Goal: Task Accomplishment & Management: Use online tool/utility

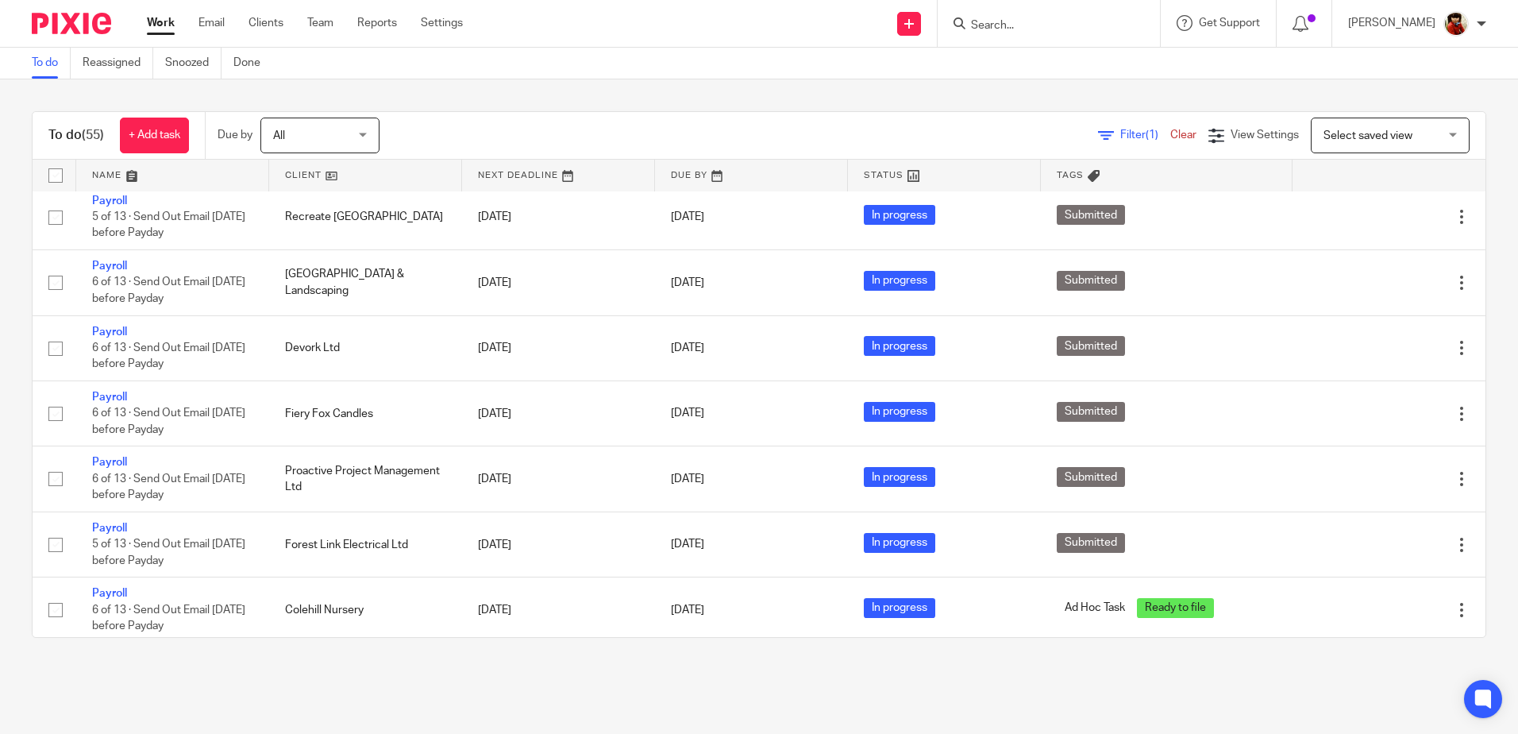
scroll to position [1191, 0]
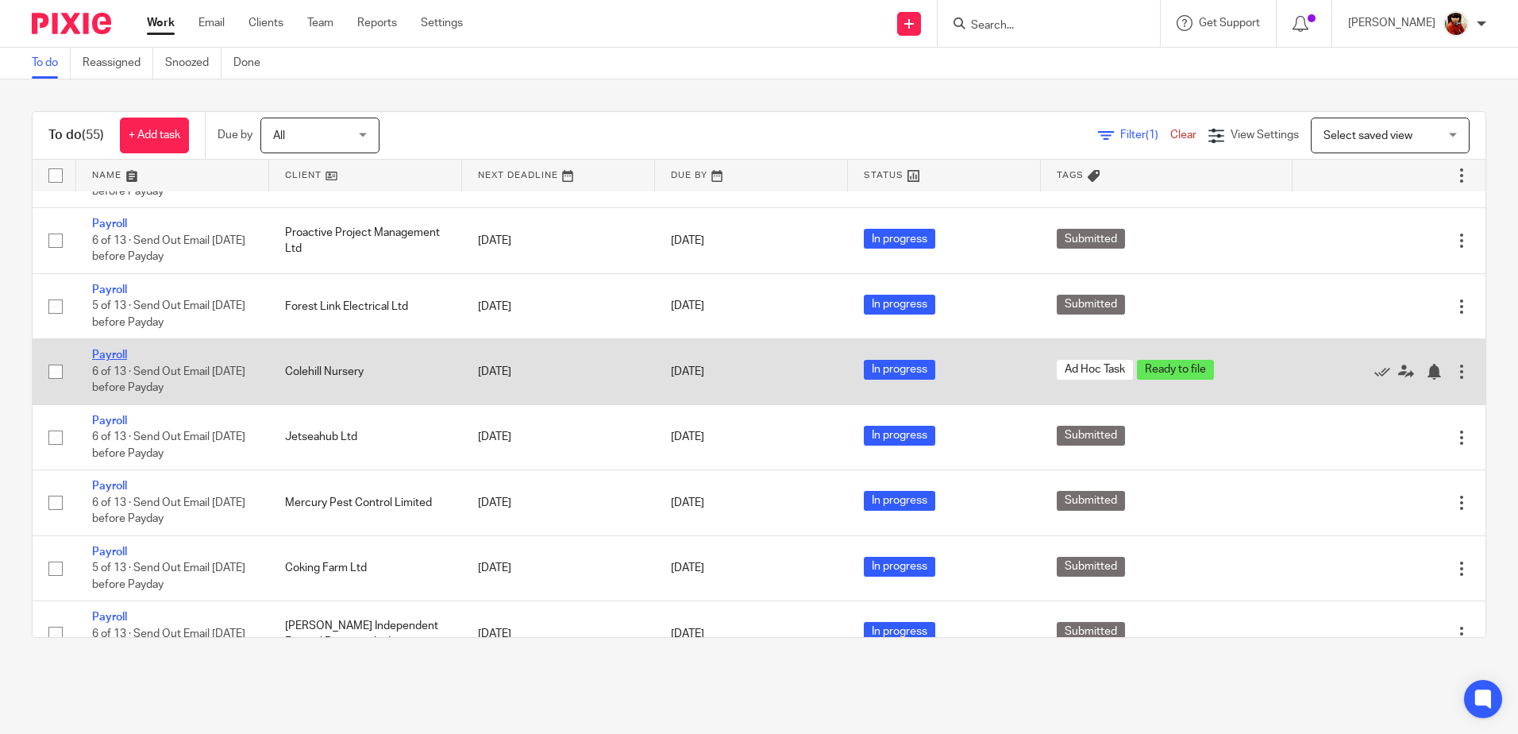
click at [98, 349] on link "Payroll" at bounding box center [109, 354] width 35 height 11
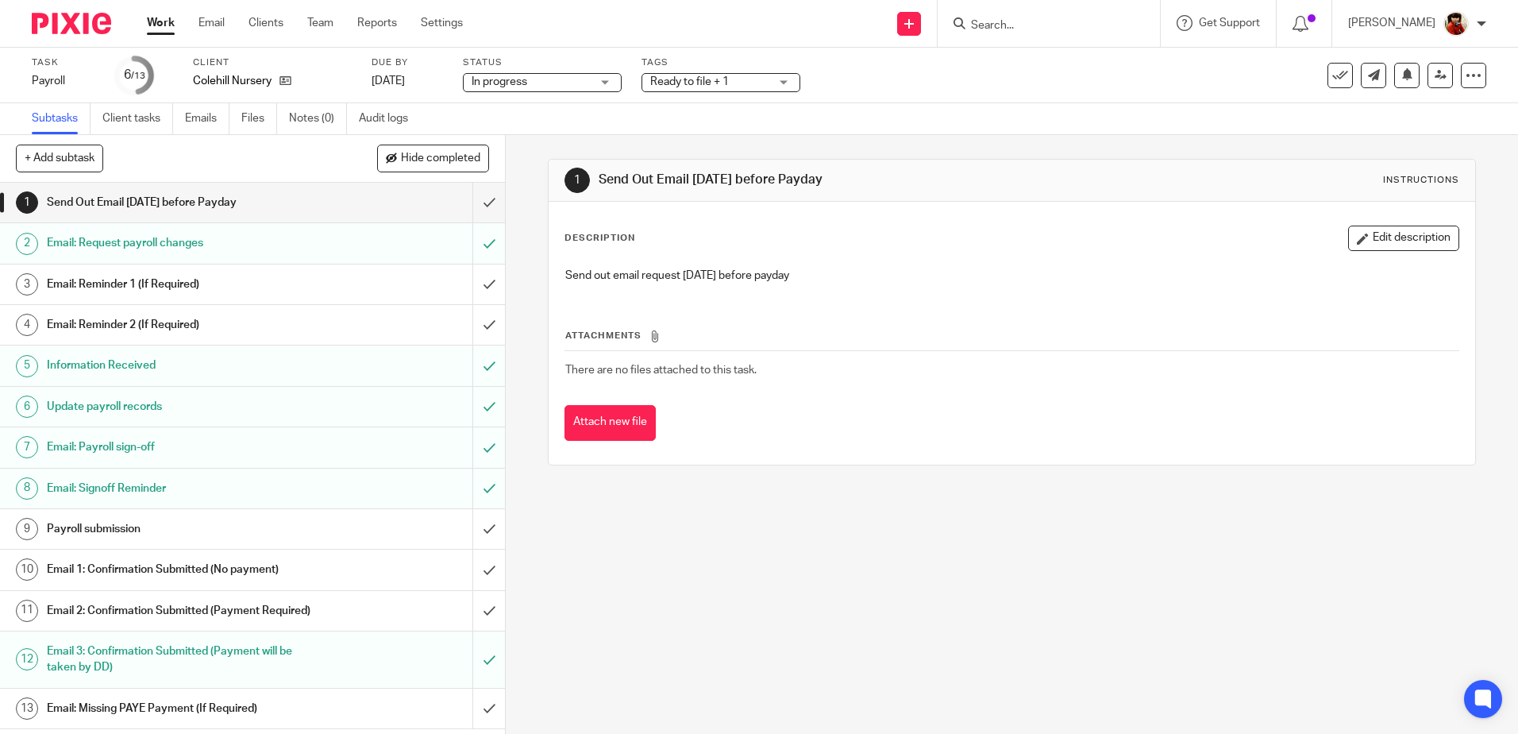
click at [128, 522] on h1 "Payroll submission" at bounding box center [183, 529] width 273 height 24
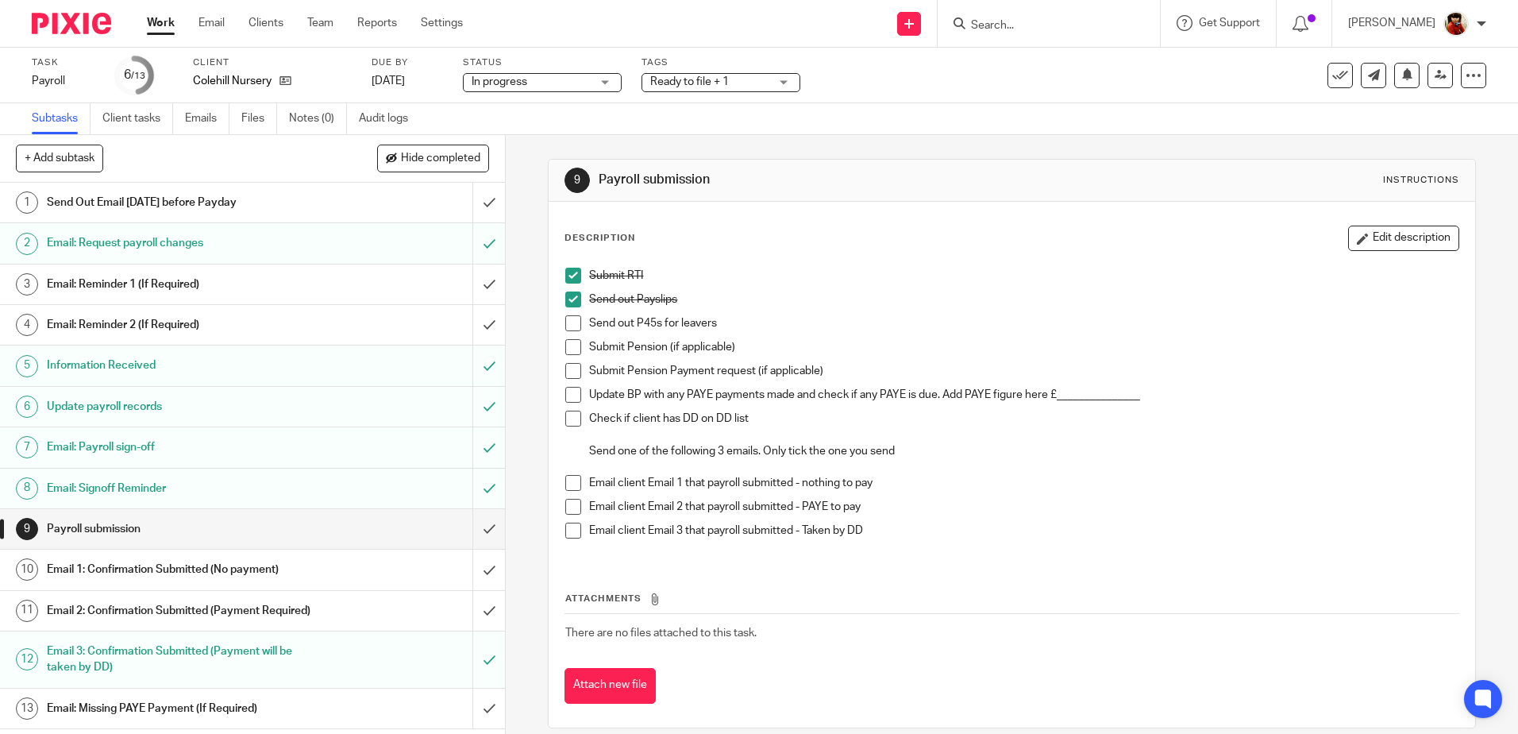
click at [567, 345] on span at bounding box center [573, 347] width 16 height 16
click at [568, 530] on span at bounding box center [573, 530] width 16 height 16
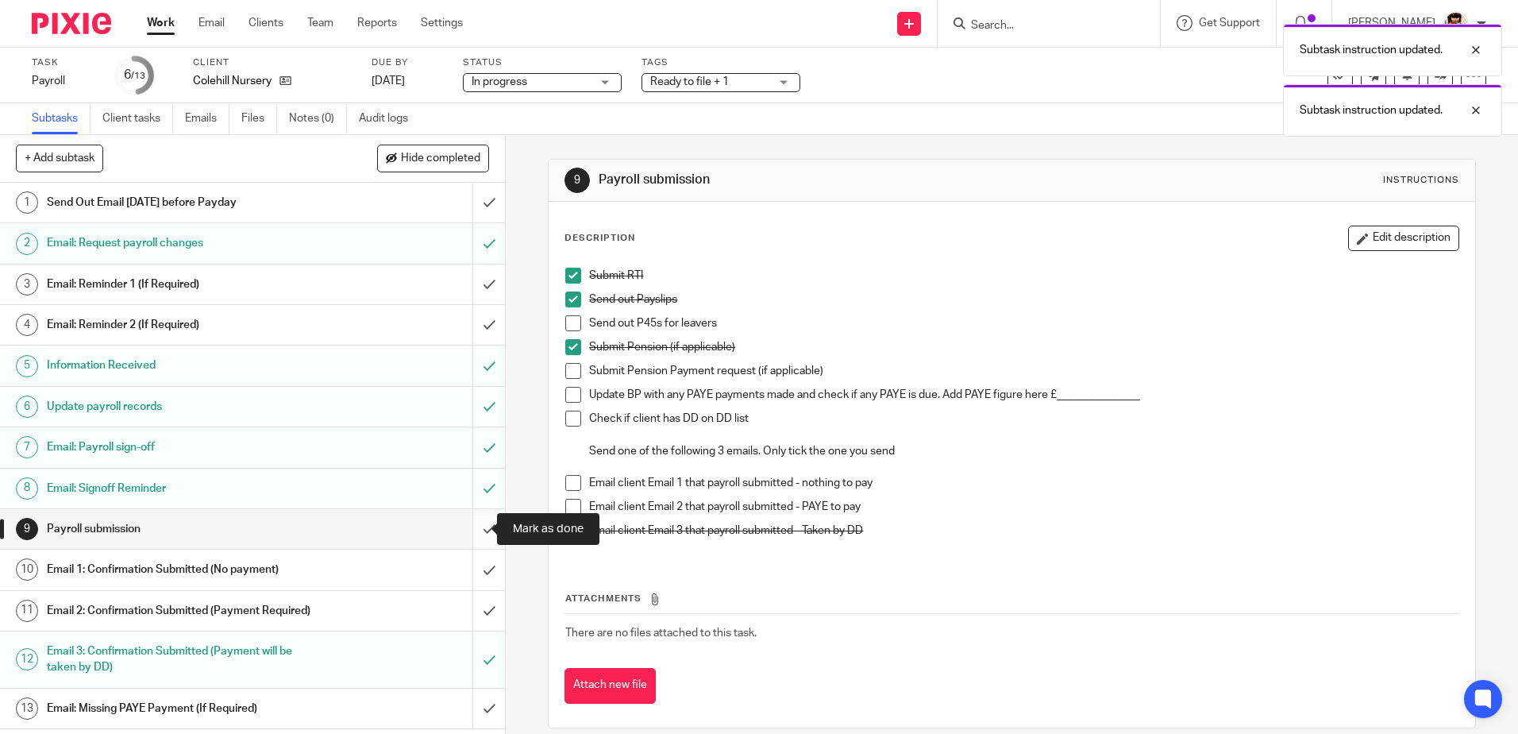
click at [478, 526] on input "submit" at bounding box center [252, 529] width 505 height 40
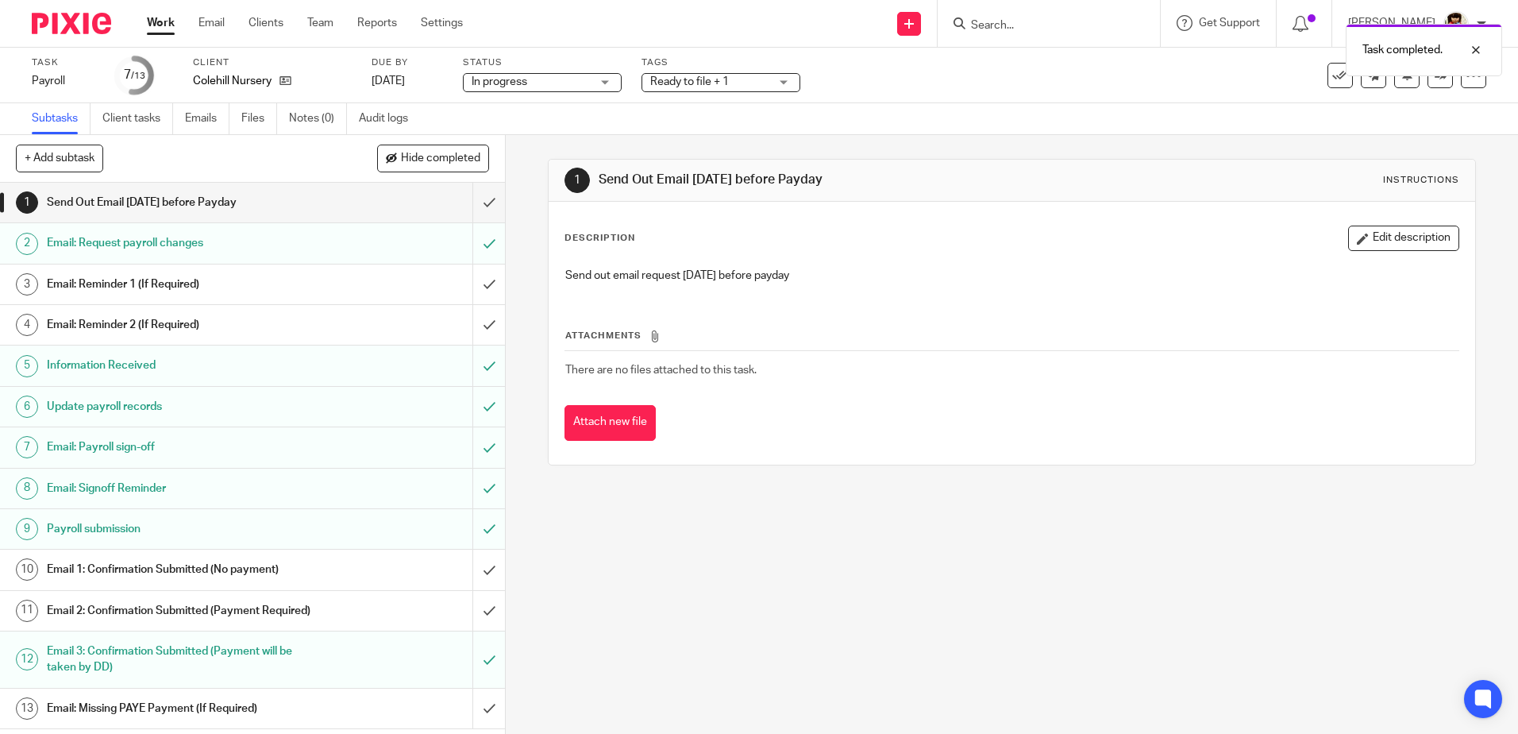
click at [778, 78] on div "Ready to file + 1" at bounding box center [721, 82] width 159 height 19
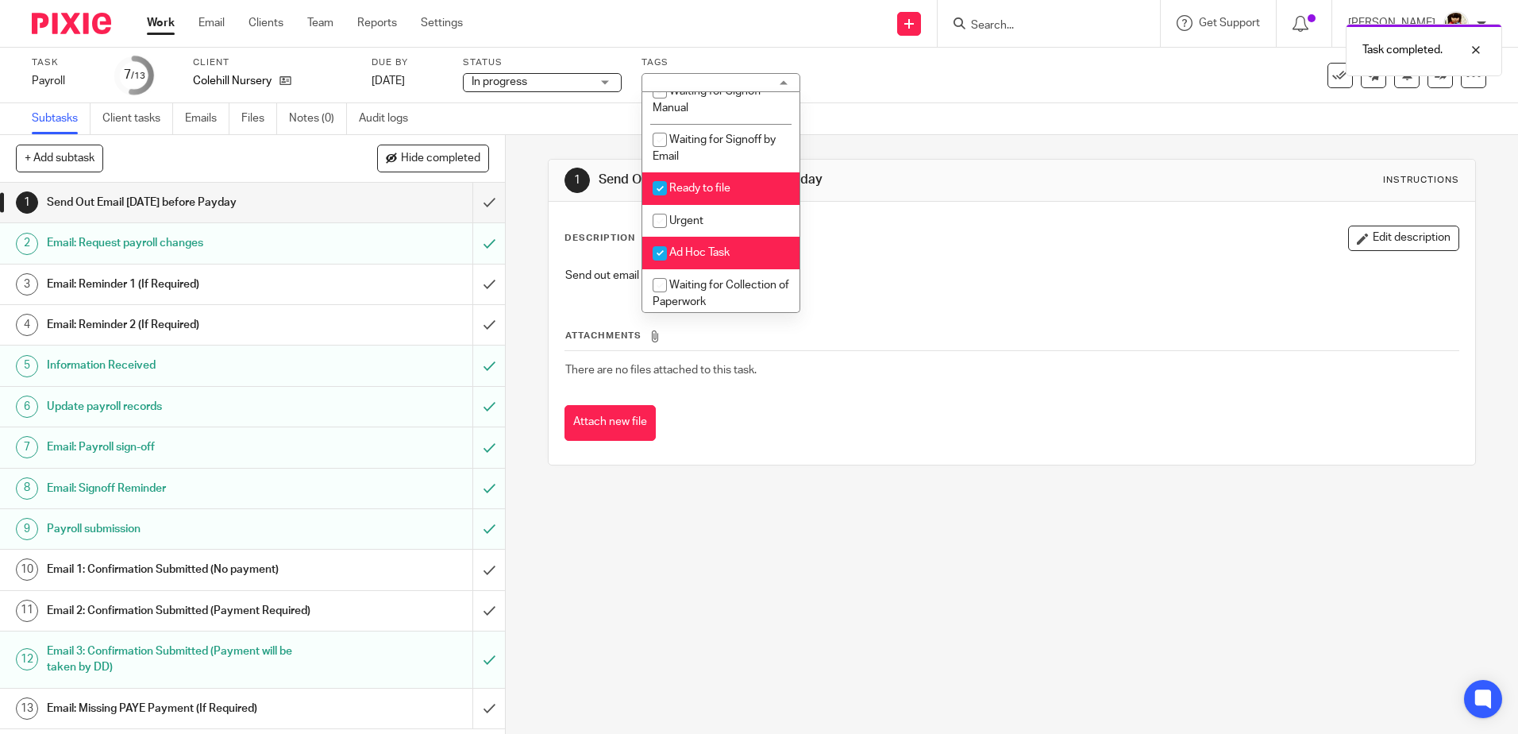
scroll to position [314, 0]
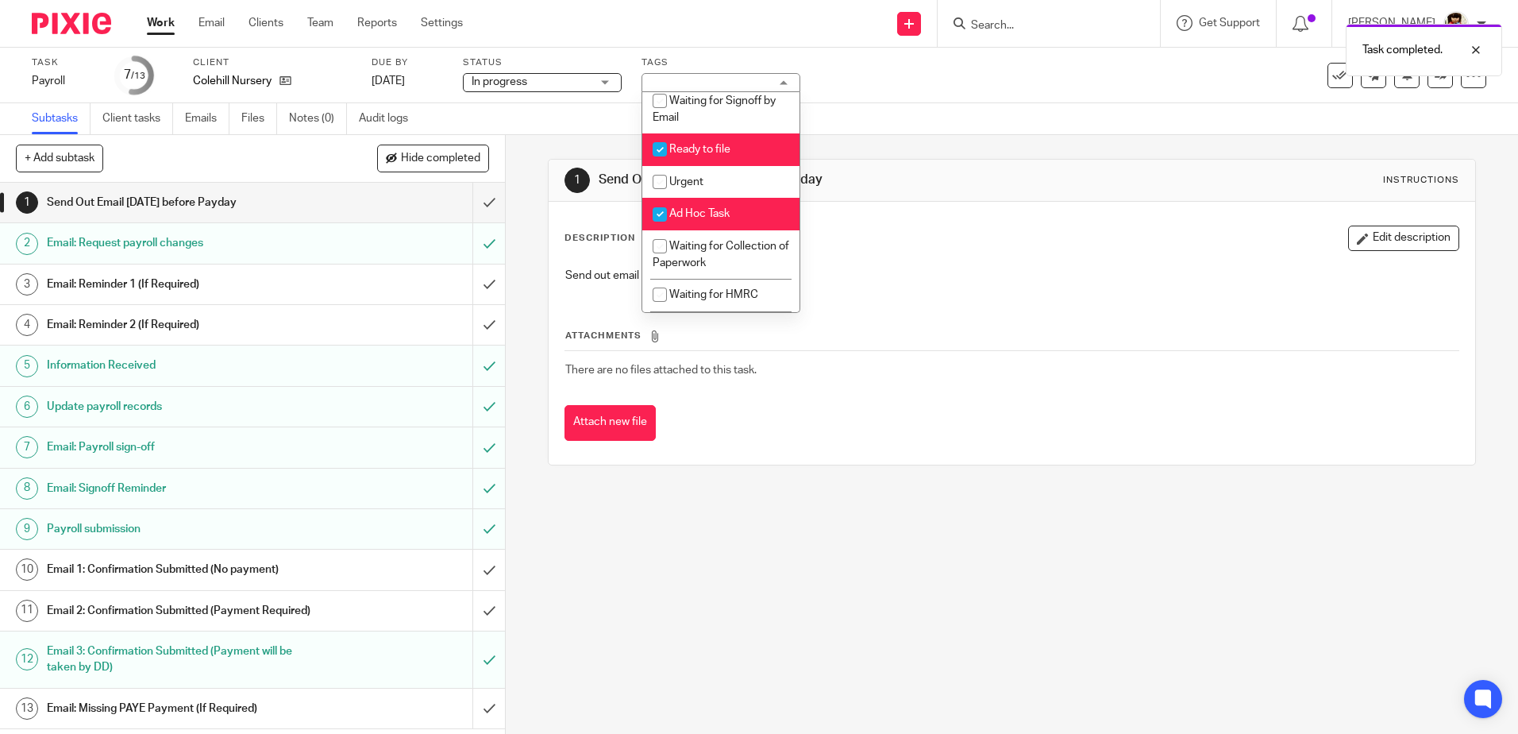
click at [655, 146] on input "checkbox" at bounding box center [660, 149] width 30 height 30
checkbox input "false"
click at [654, 214] on input "checkbox" at bounding box center [660, 214] width 30 height 30
checkbox input "false"
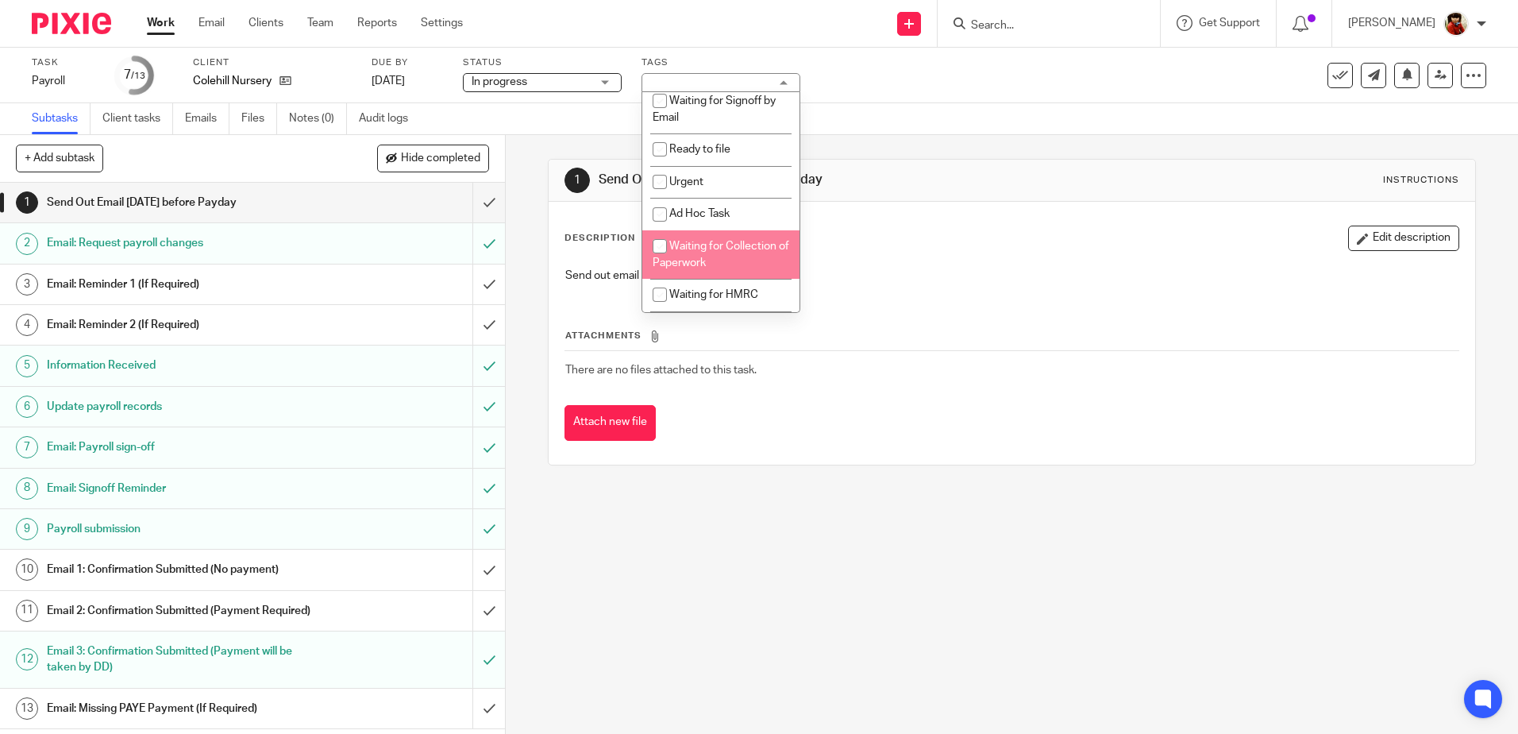
scroll to position [426, 0]
click at [663, 261] on input "checkbox" at bounding box center [660, 264] width 30 height 30
checkbox input "true"
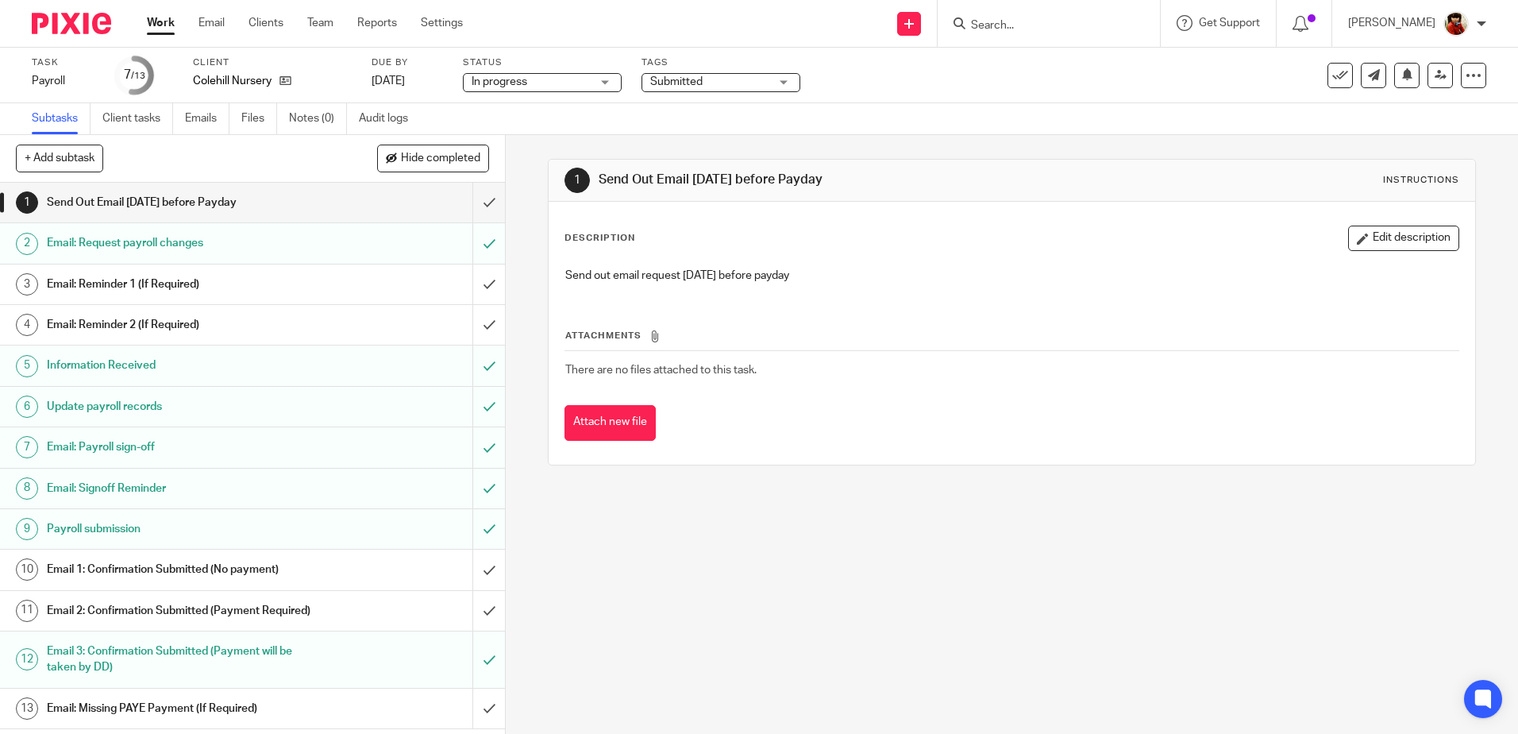
click at [696, 530] on div "1 Send Out Email Friday before Payday Instructions Description Edit description…" at bounding box center [1012, 434] width 1012 height 599
click at [161, 21] on link "Work" at bounding box center [161, 23] width 28 height 16
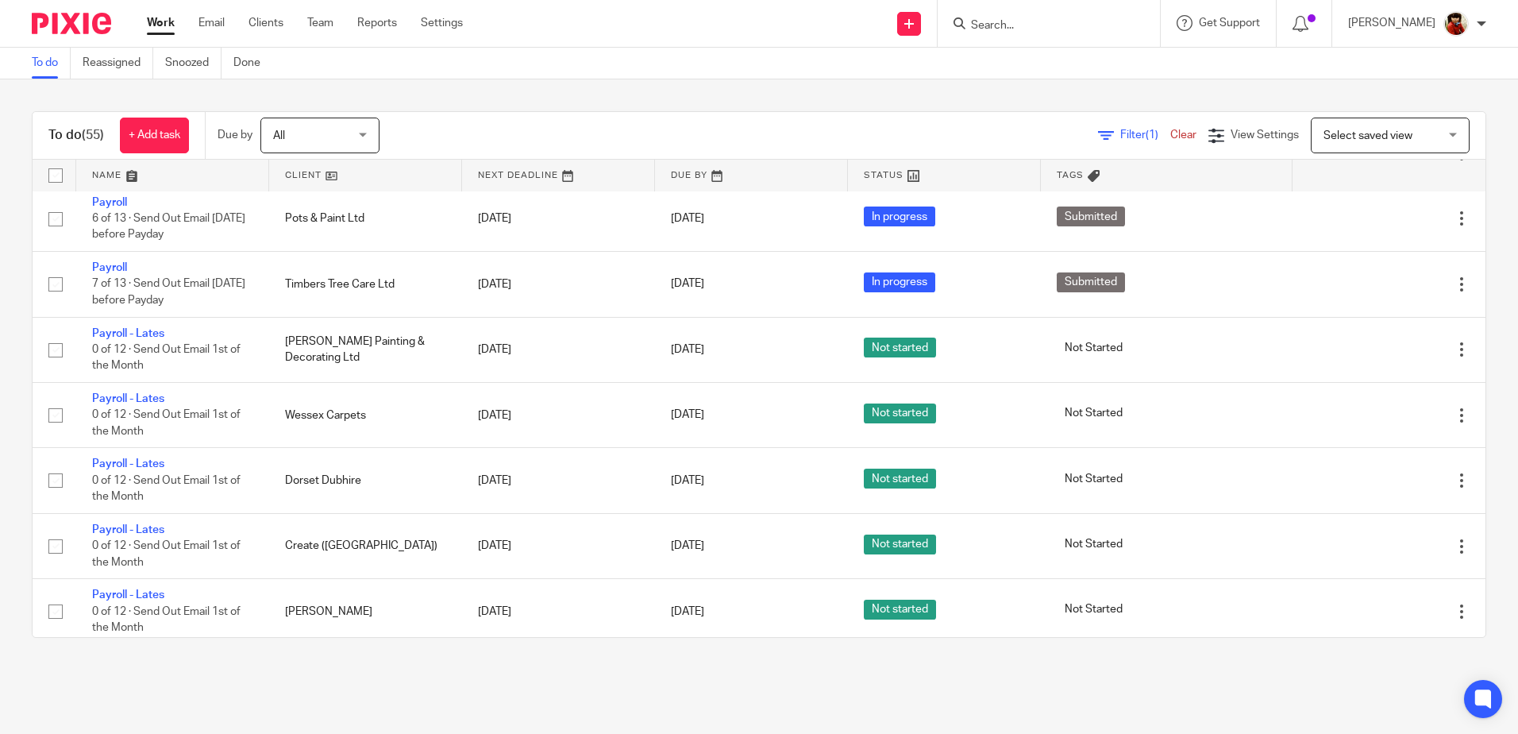
scroll to position [2144, 0]
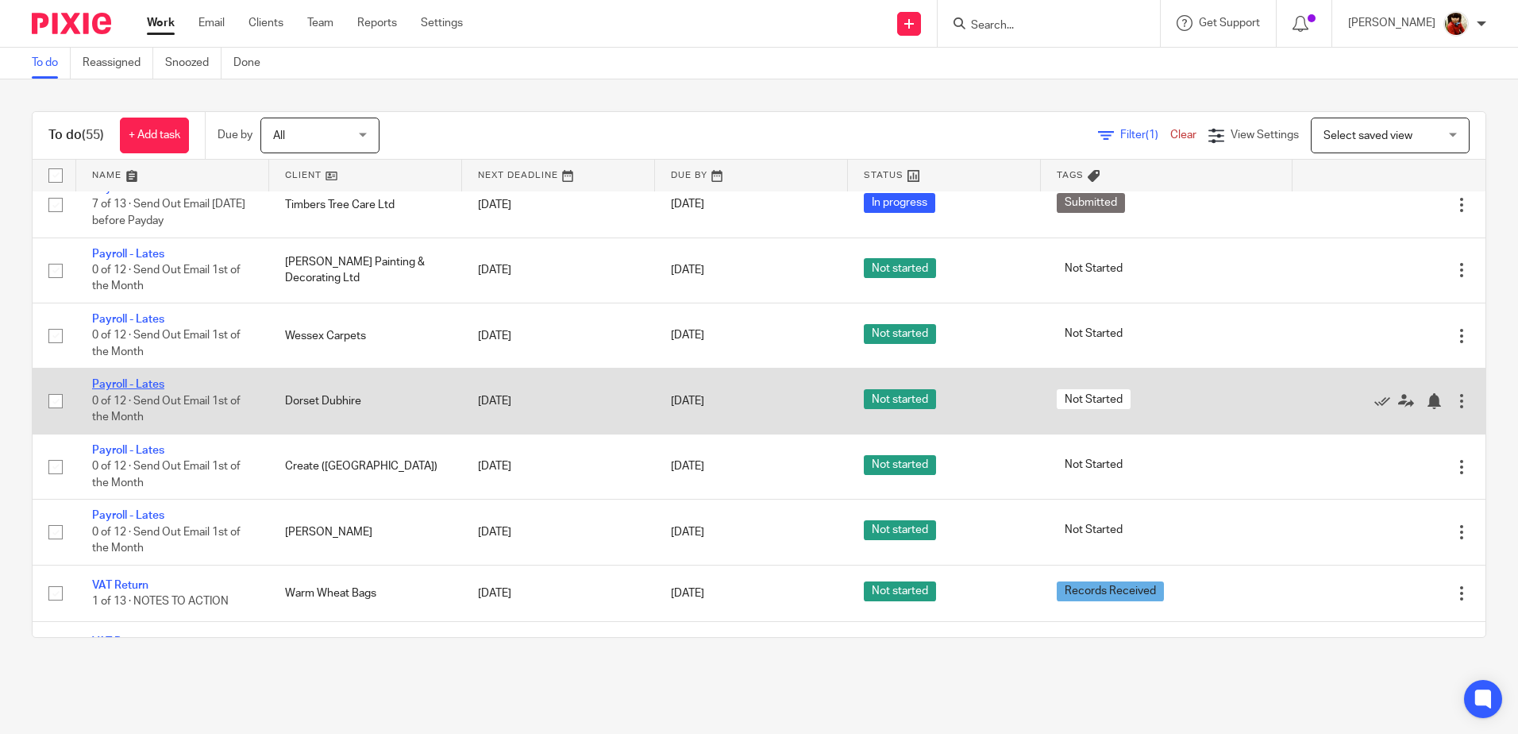
click at [118, 383] on link "Payroll - Lates" at bounding box center [128, 384] width 72 height 11
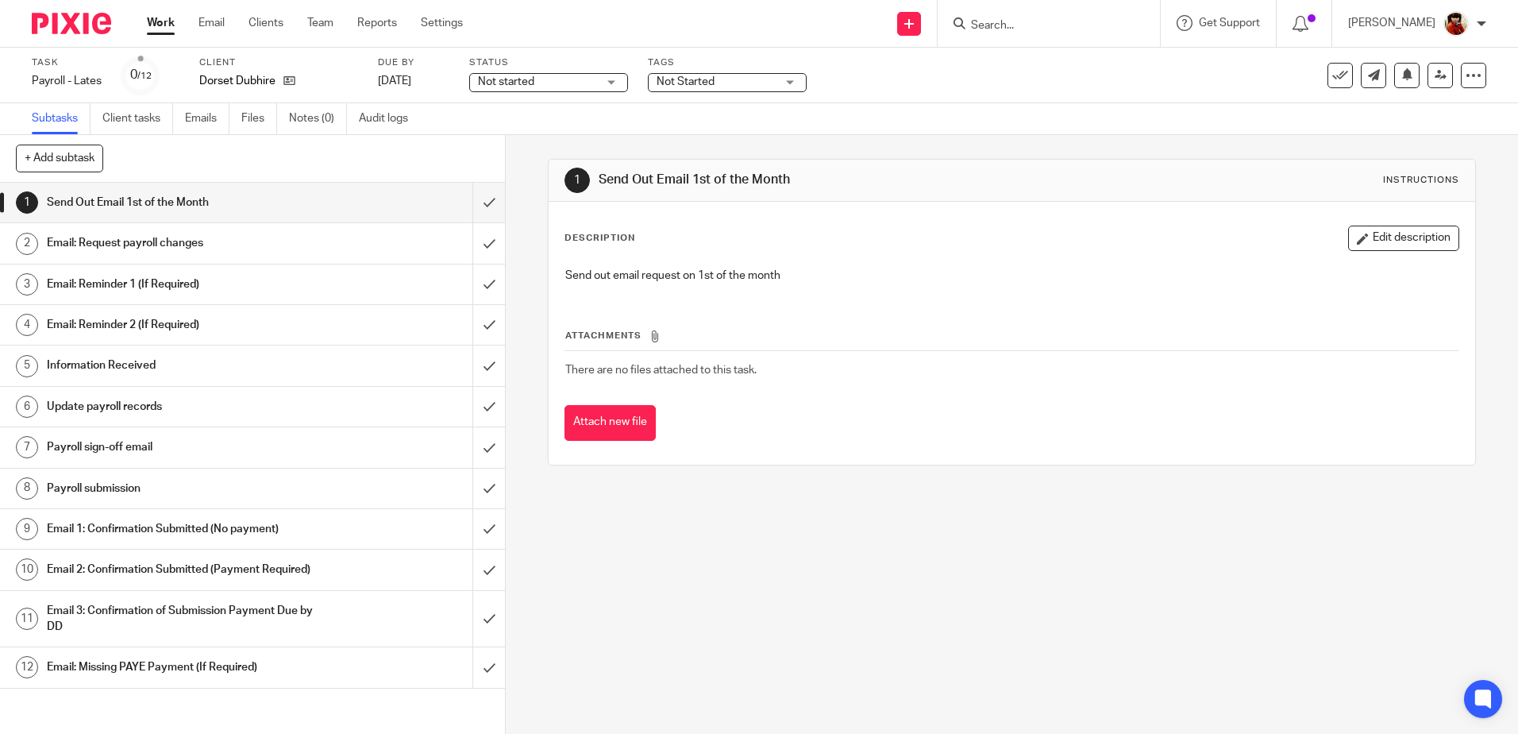
click at [792, 78] on div "Not Started" at bounding box center [727, 82] width 159 height 19
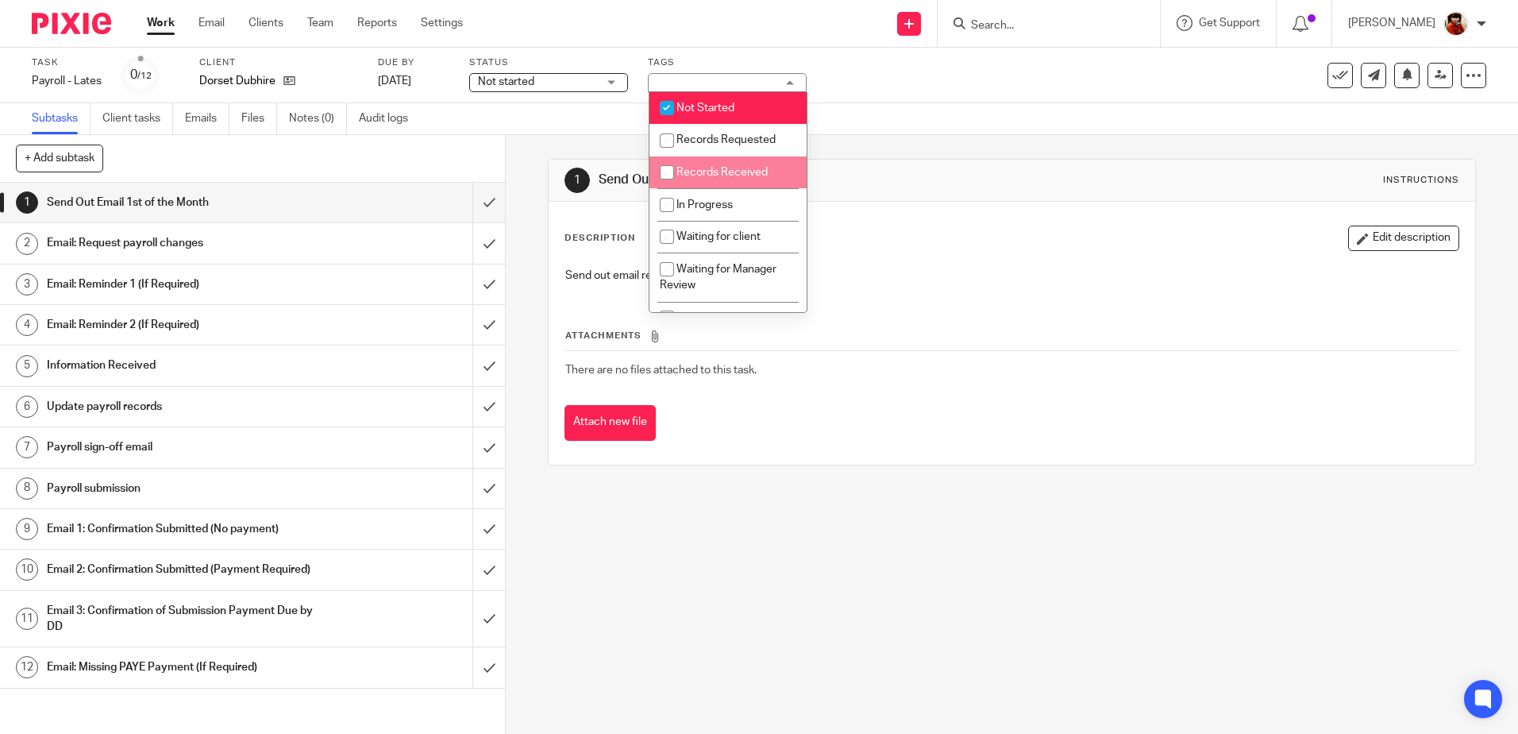
click at [669, 170] on input "checkbox" at bounding box center [667, 172] width 30 height 30
checkbox input "true"
click at [667, 103] on input "checkbox" at bounding box center [667, 108] width 30 height 30
checkbox input "false"
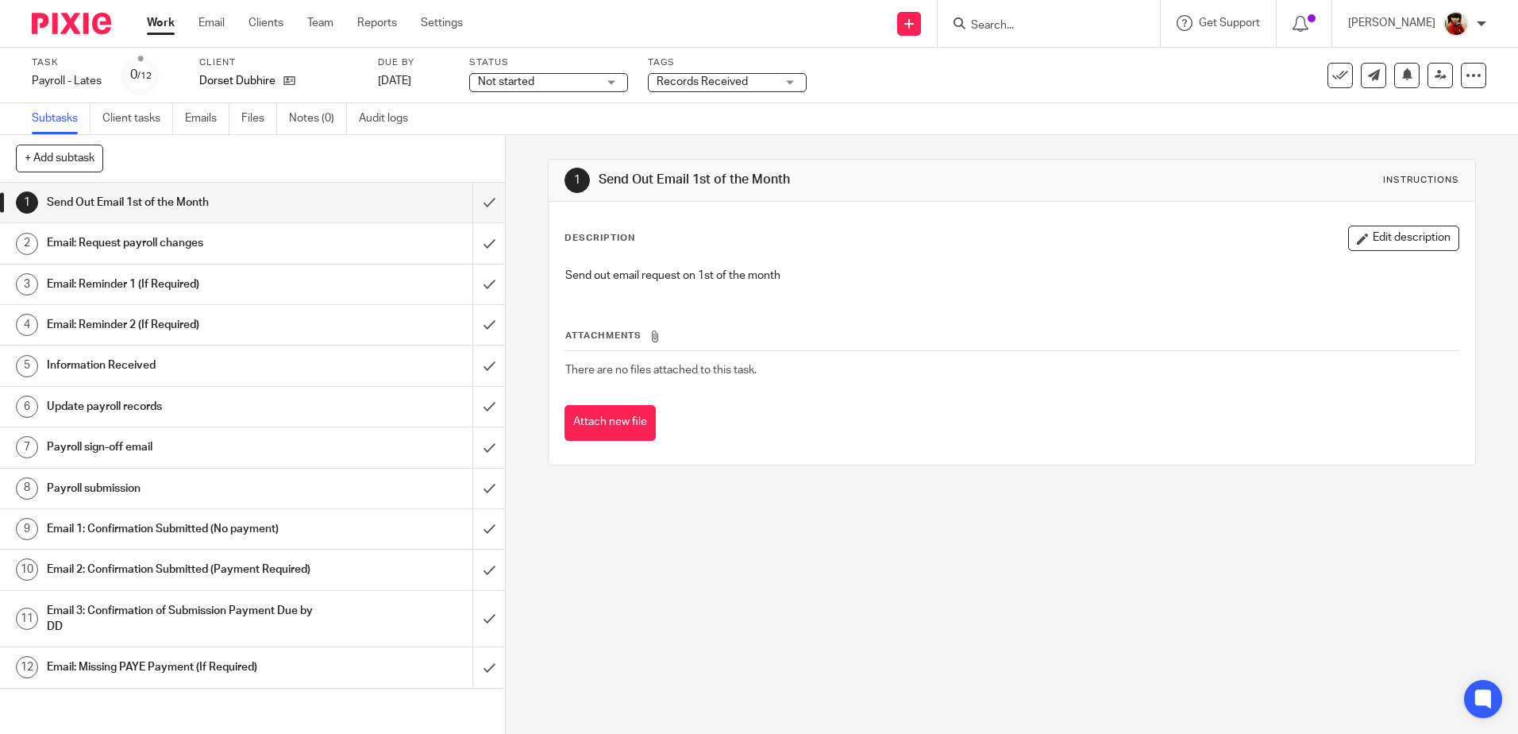
click at [608, 542] on div "1 Send Out Email 1st of the Month Instructions Description Edit description Sen…" at bounding box center [1012, 434] width 1012 height 599
click at [152, 25] on link "Work" at bounding box center [161, 23] width 28 height 16
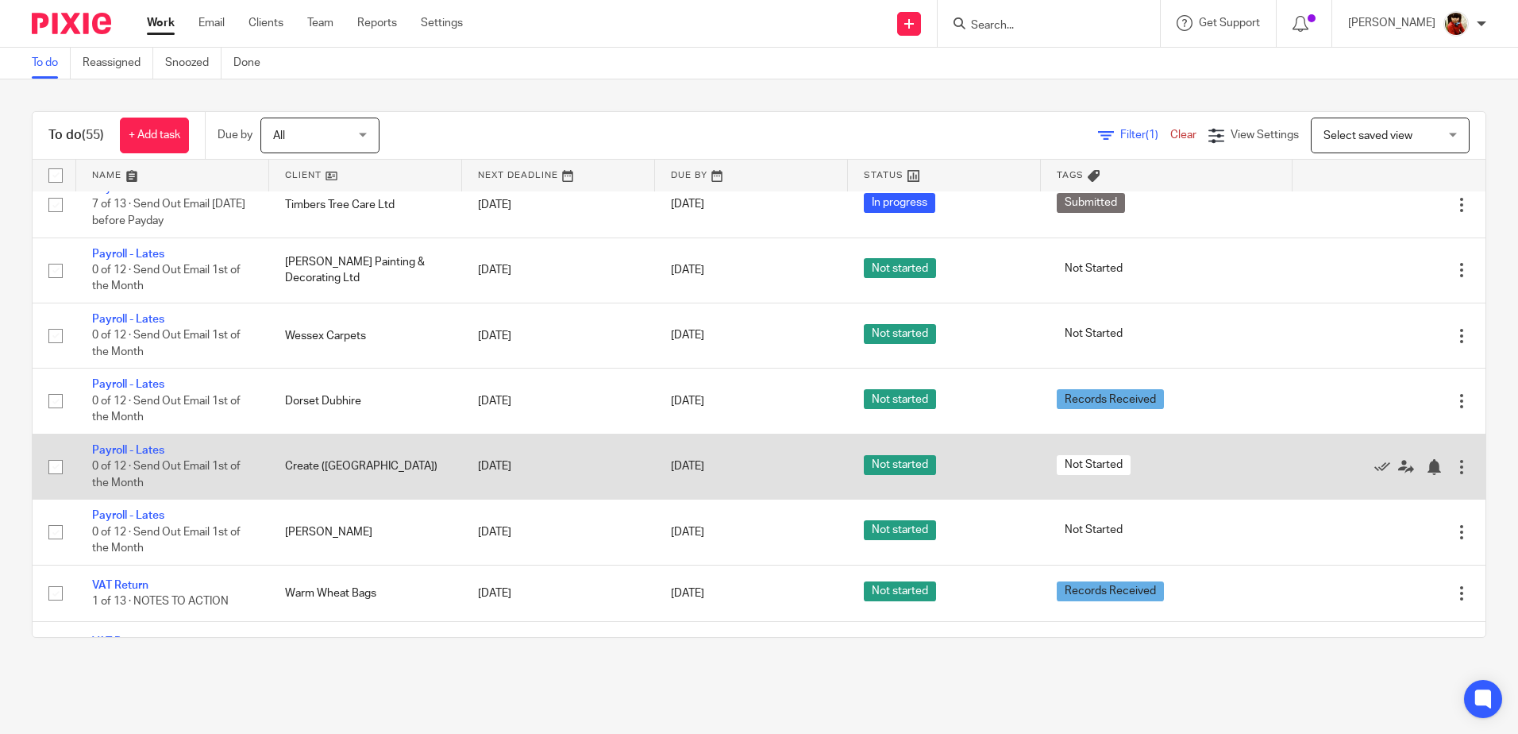
scroll to position [2064, 0]
